Goal: Navigation & Orientation: Go to known website

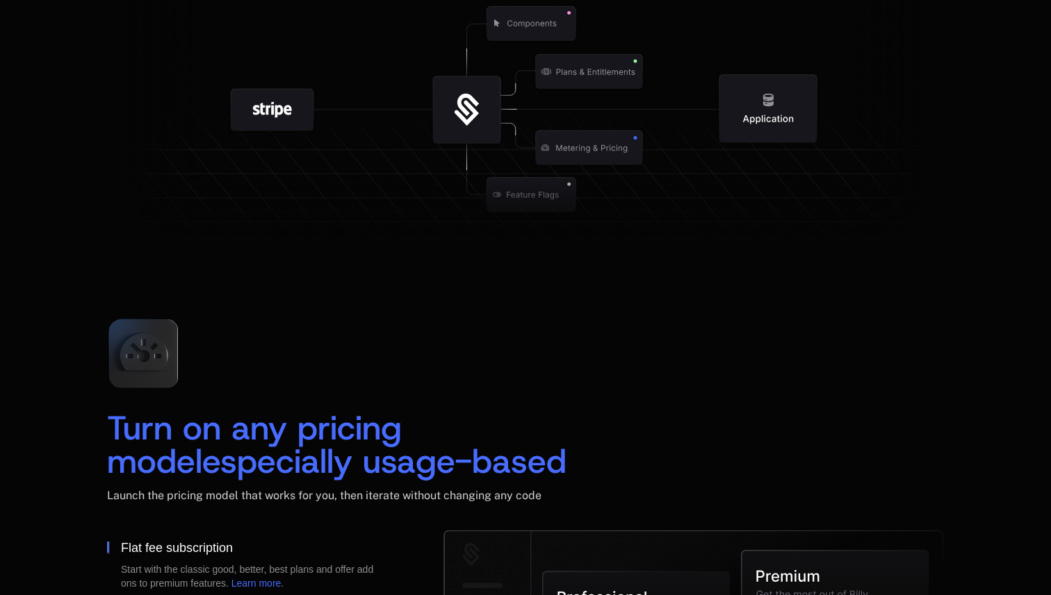
scroll to position [1913, 0]
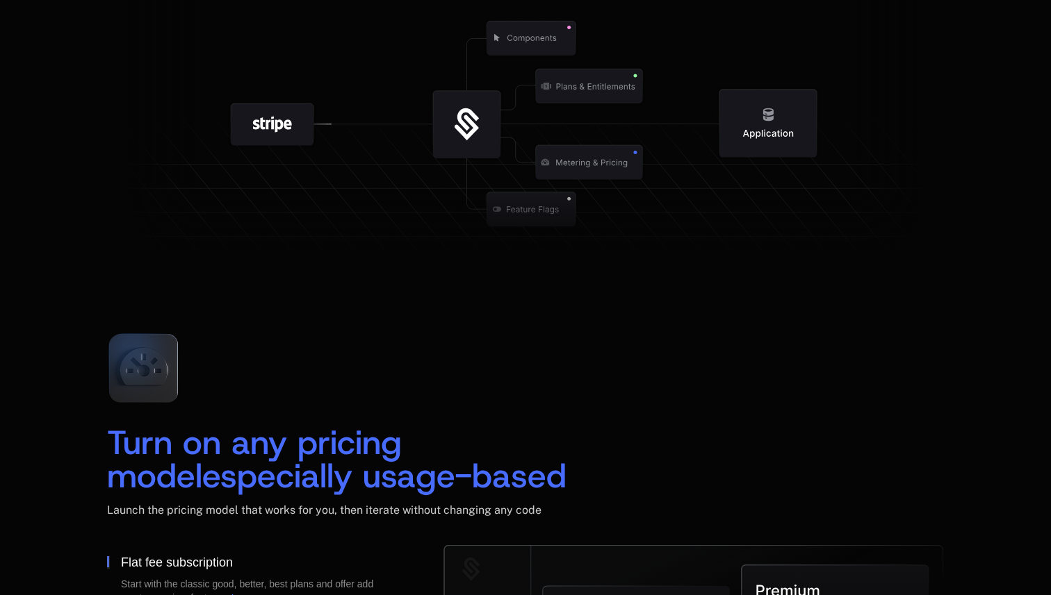
scroll to position [1697, 0]
